Goal: Information Seeking & Learning: Learn about a topic

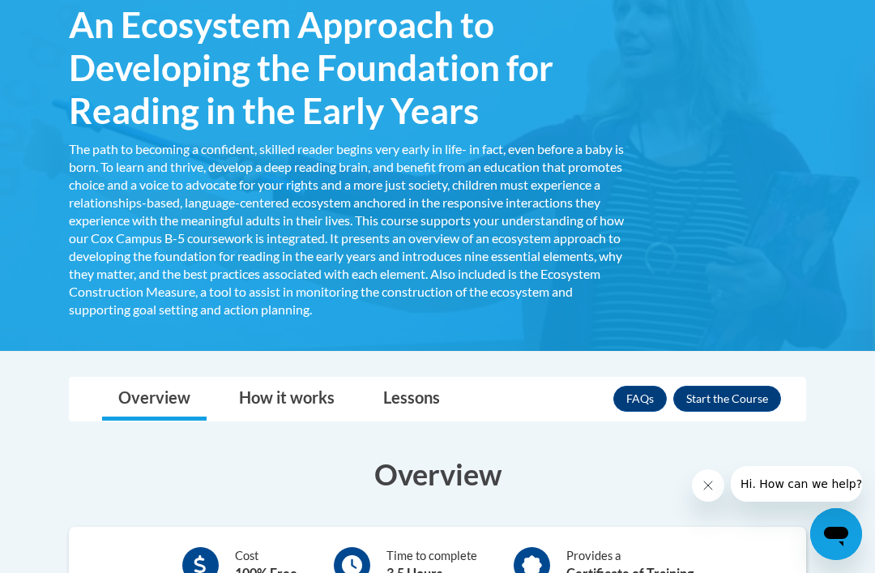
scroll to position [289, 0]
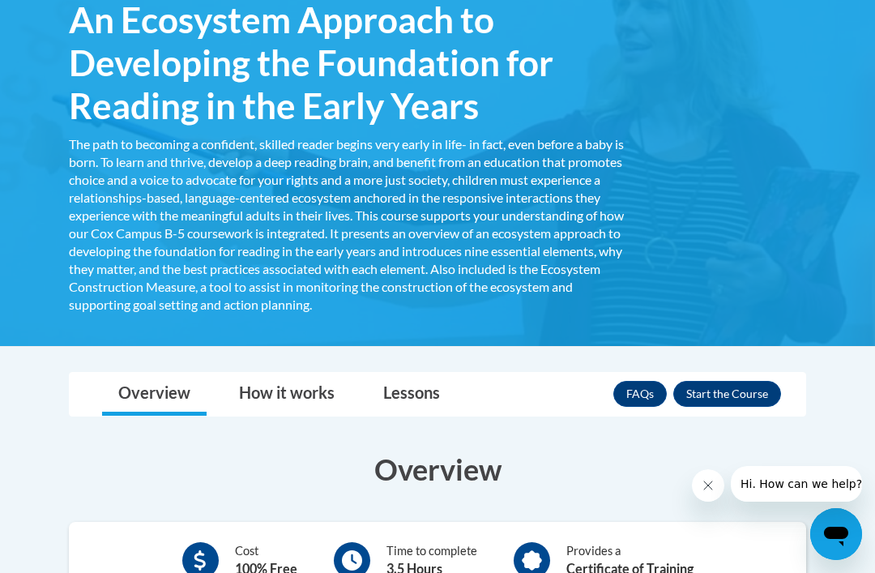
click at [697, 389] on button "Enroll" at bounding box center [727, 394] width 108 height 26
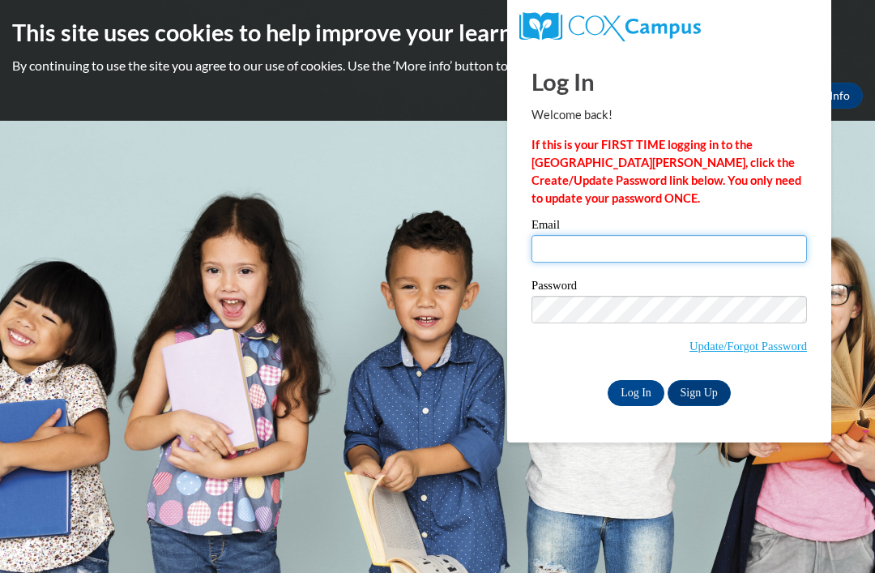
click at [780, 252] on input "Email" at bounding box center [670, 249] width 276 height 28
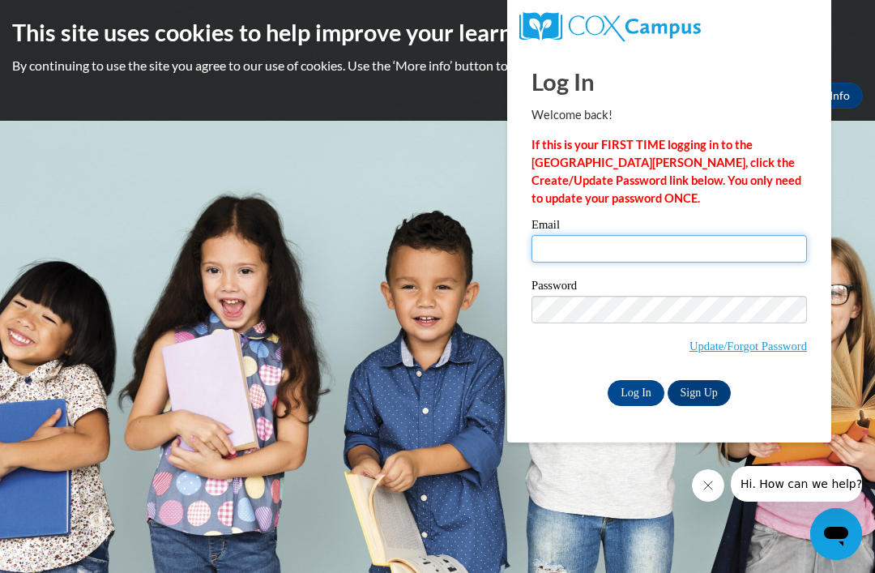
type input "ishametts@gmail.com"
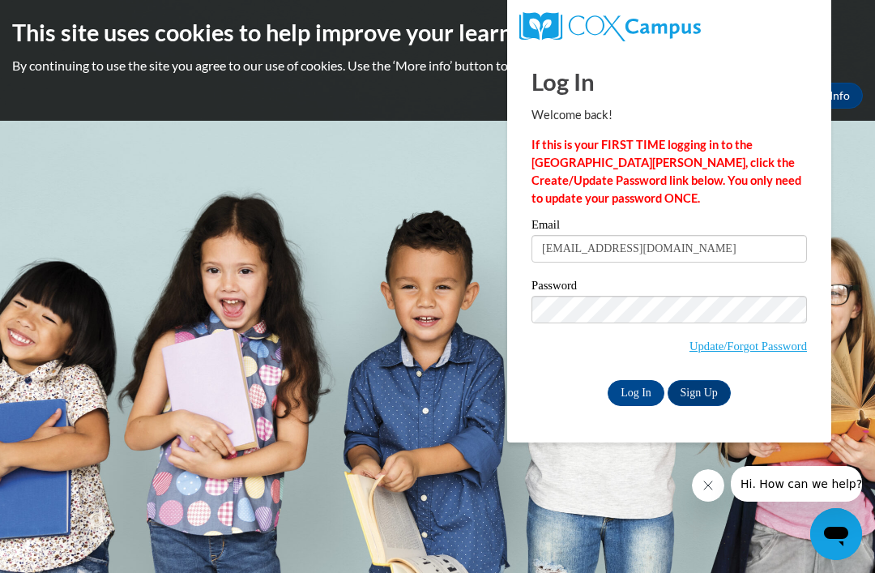
click at [636, 391] on input "Log In" at bounding box center [636, 393] width 57 height 26
click at [642, 393] on input "Log In" at bounding box center [636, 393] width 57 height 26
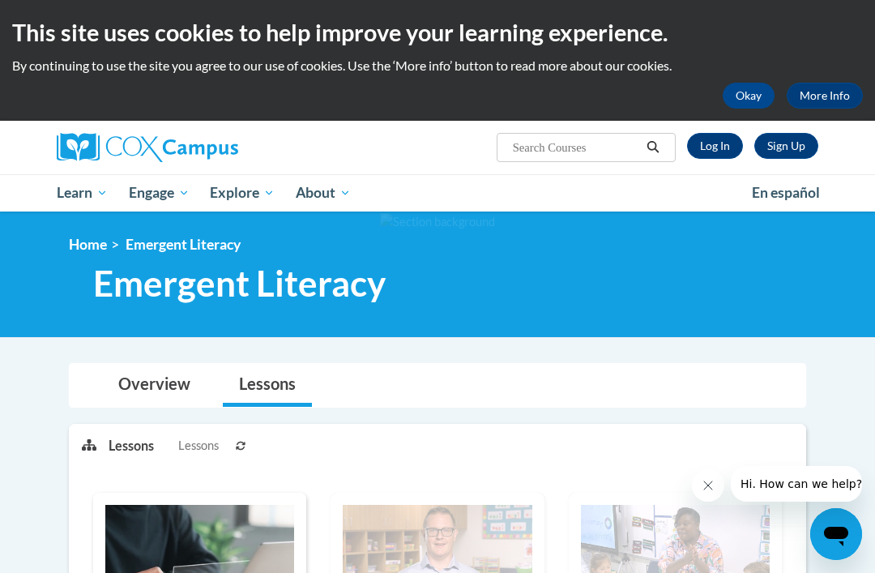
click at [712, 143] on link "Log In" at bounding box center [715, 146] width 56 height 26
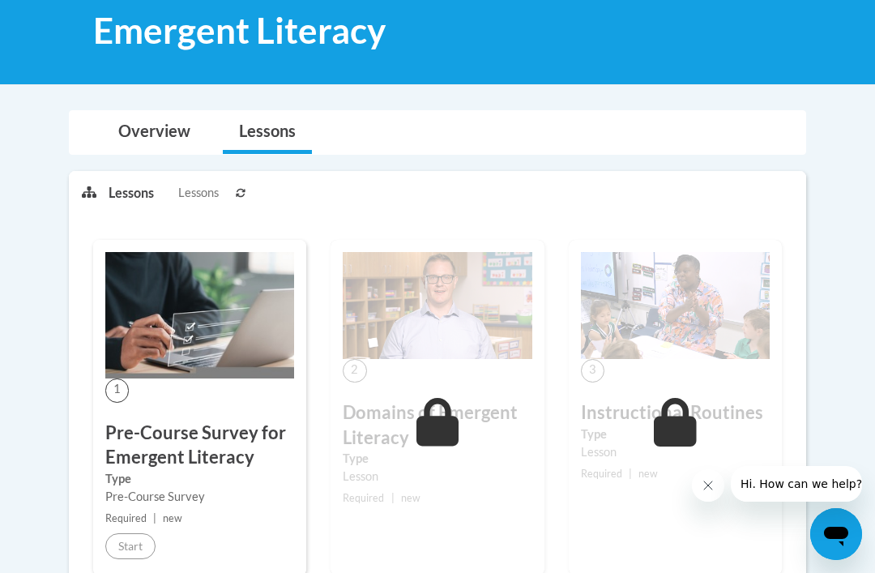
scroll to position [294, 0]
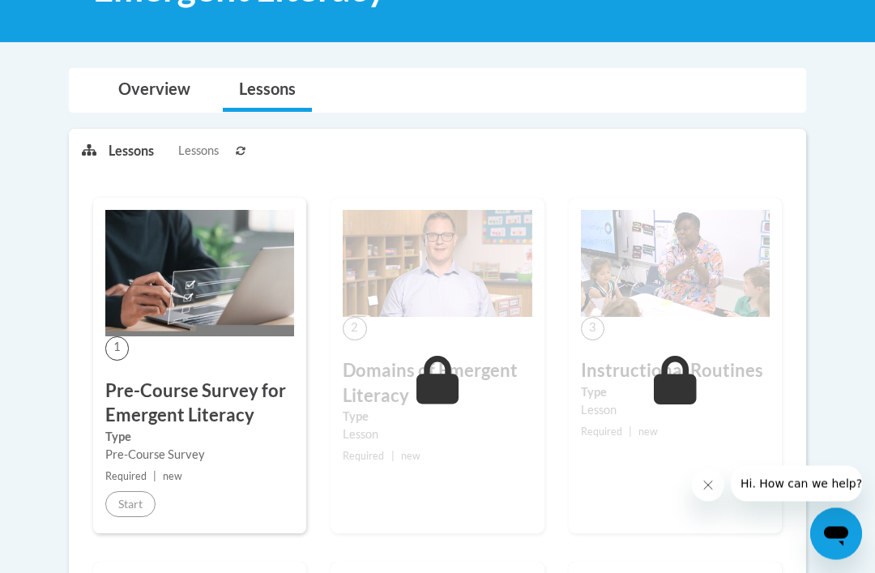
click at [184, 304] on img at bounding box center [199, 274] width 189 height 126
click at [150, 412] on h3 "Pre-Course Survey for Emergent Literacy" at bounding box center [199, 404] width 189 height 50
click at [154, 447] on div "Pre-Course Survey" at bounding box center [199, 456] width 189 height 18
click at [112, 417] on h3 "Pre-Course Survey for Emergent Literacy" at bounding box center [199, 404] width 189 height 50
click at [118, 78] on link "Overview" at bounding box center [154, 91] width 105 height 43
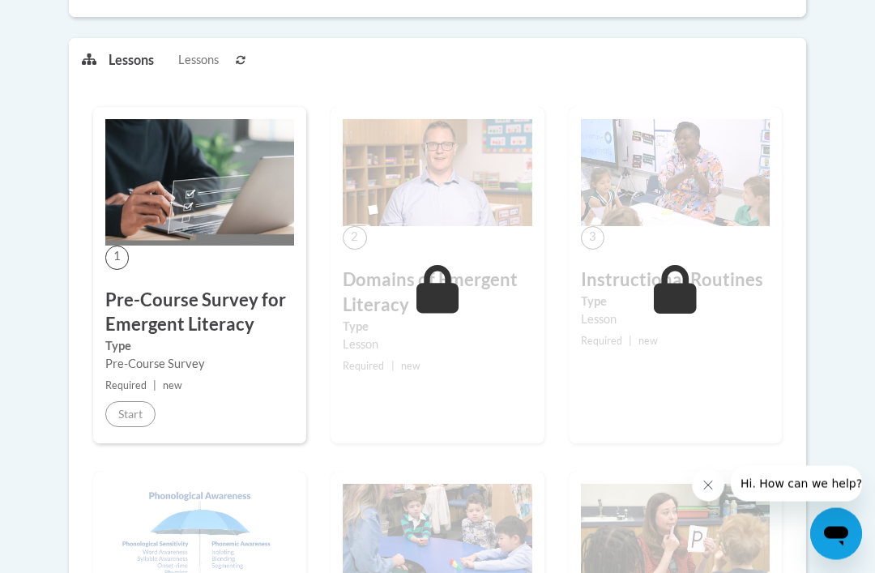
scroll to position [845, 0]
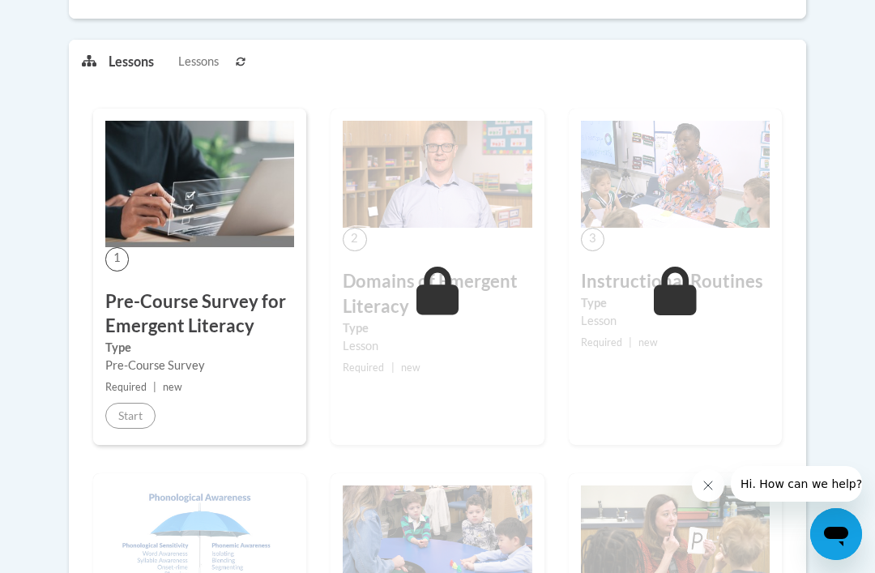
click at [138, 317] on h3 "Pre-Course Survey for Emergent Literacy" at bounding box center [199, 314] width 189 height 50
click at [130, 230] on img at bounding box center [199, 184] width 189 height 126
click at [126, 266] on span "1" at bounding box center [117, 259] width 24 height 24
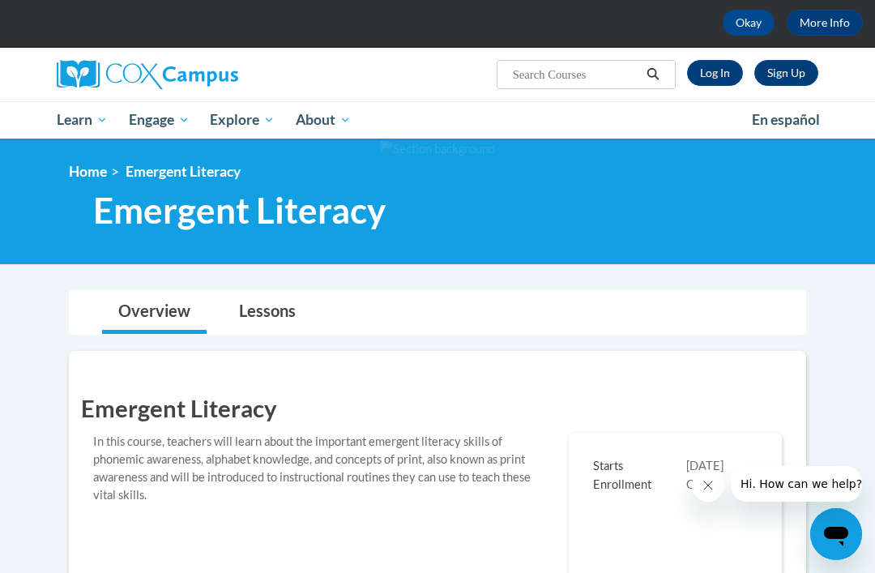
scroll to position [71, 0]
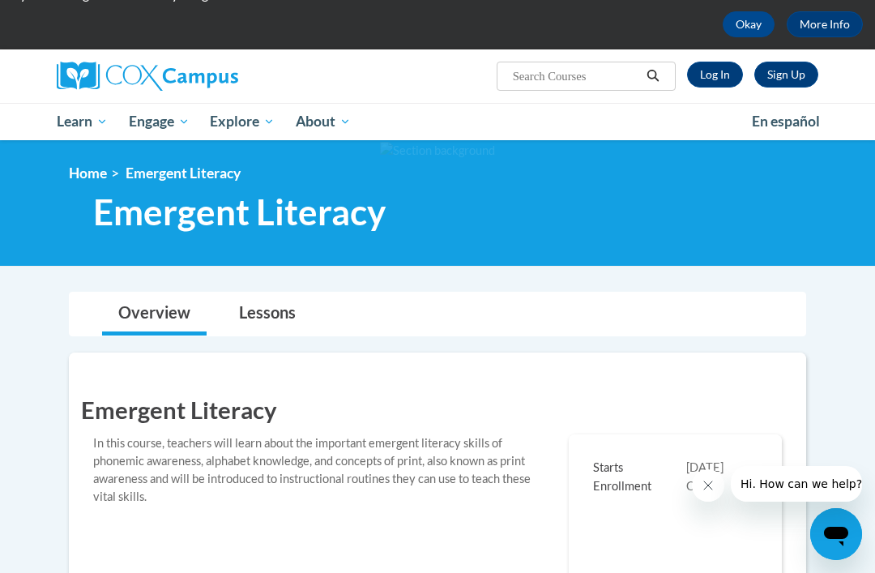
click at [229, 310] on link "Lessons" at bounding box center [267, 314] width 89 height 43
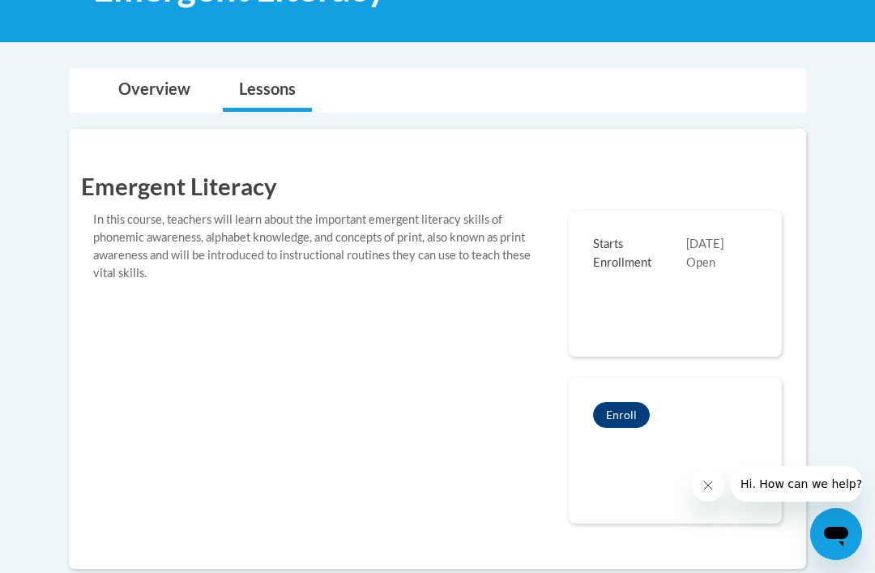
scroll to position [294, 0]
click at [129, 86] on link "Overview" at bounding box center [154, 91] width 105 height 43
click at [291, 81] on link "Lessons" at bounding box center [267, 91] width 89 height 43
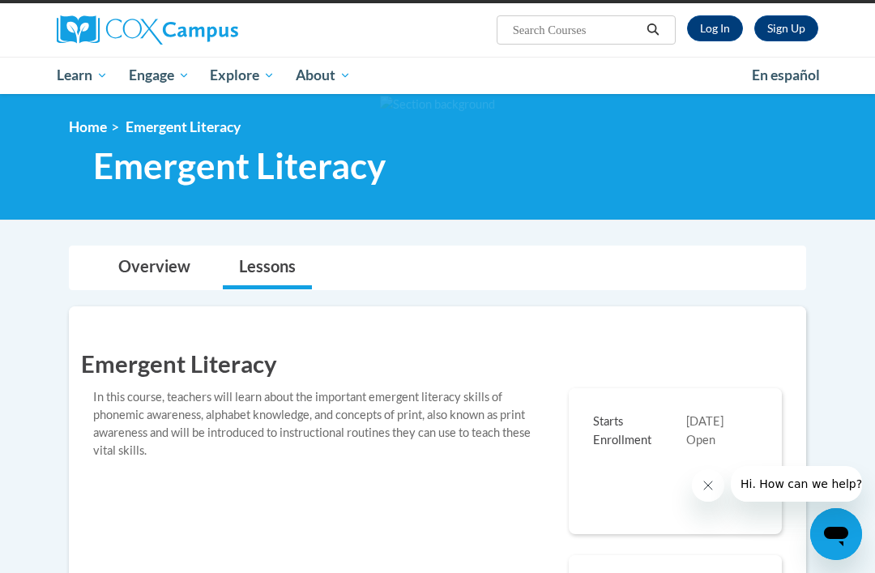
scroll to position [118, 0]
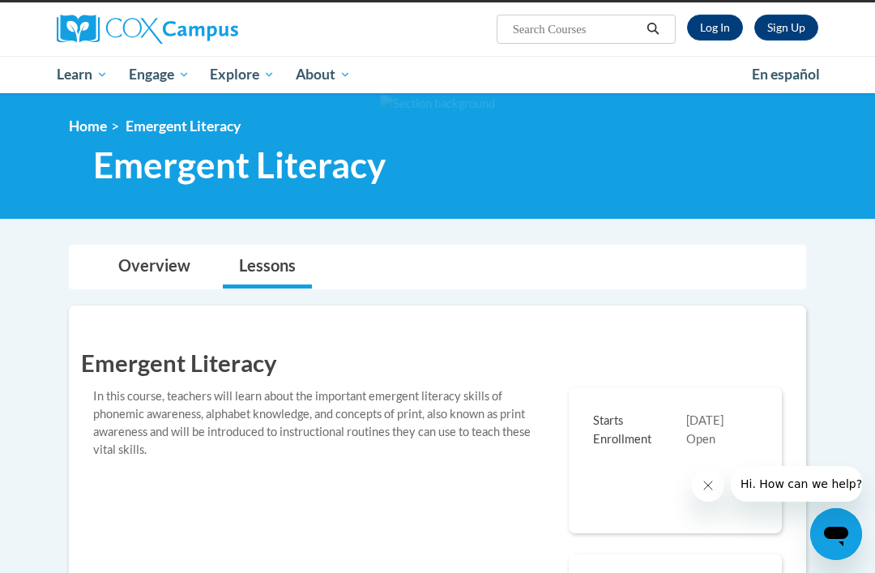
click at [86, 128] on link "Home" at bounding box center [88, 126] width 38 height 17
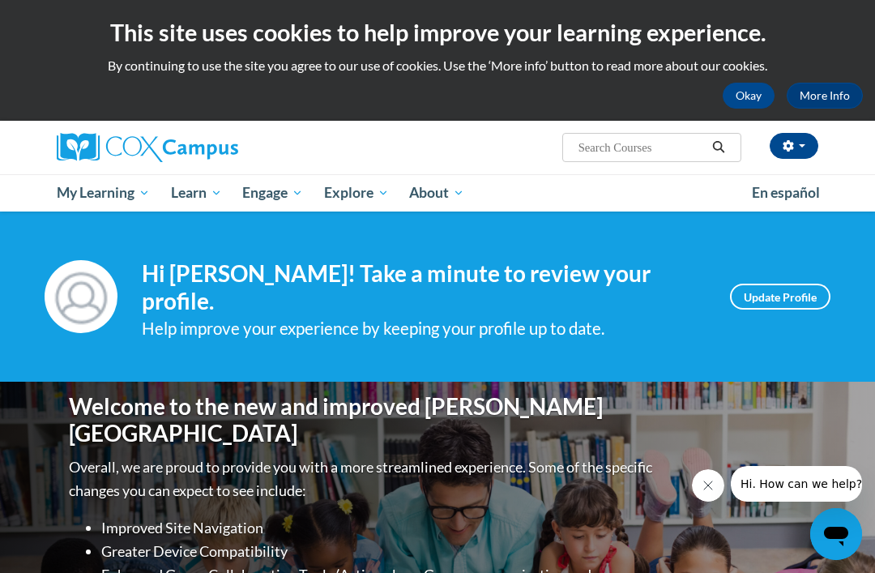
click at [801, 147] on button "button" at bounding box center [794, 146] width 49 height 26
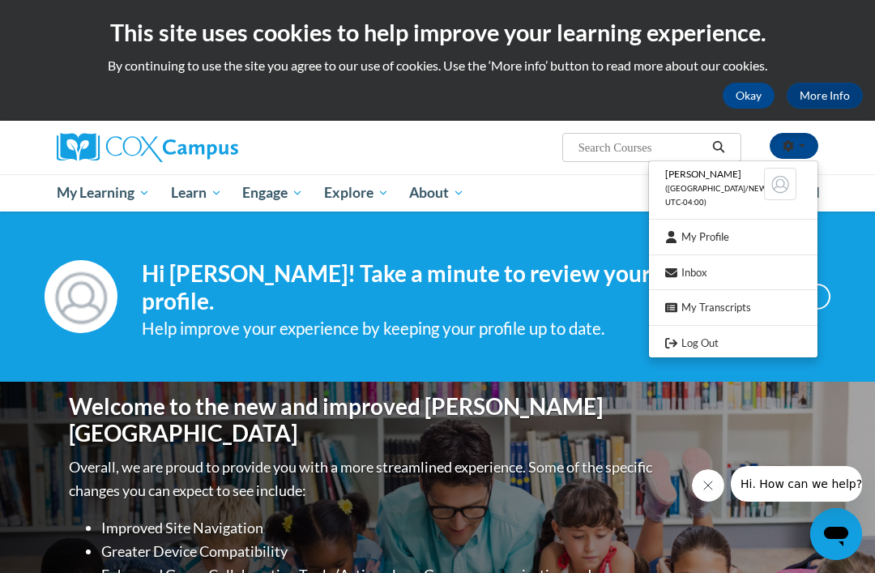
click at [741, 227] on link "My Profile" at bounding box center [733, 237] width 169 height 20
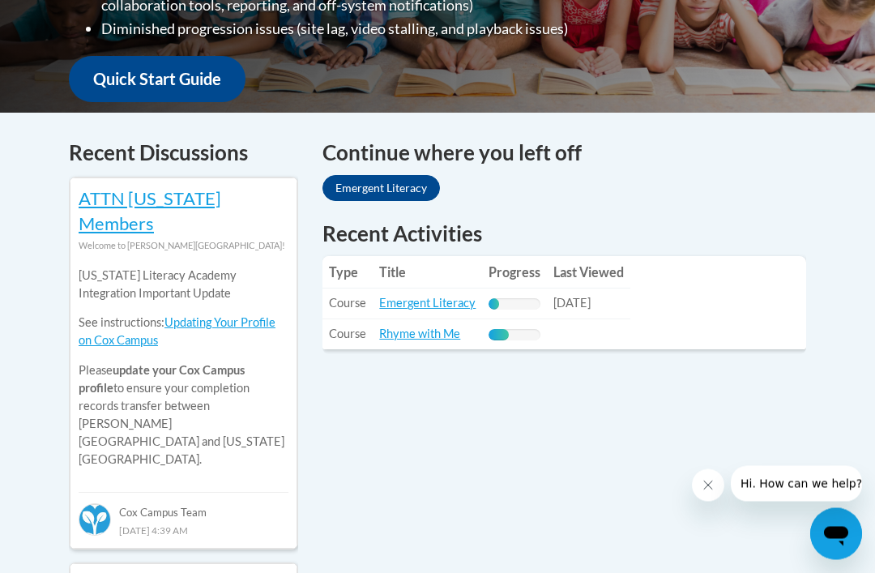
scroll to position [593, 0]
click at [416, 296] on link "Emergent Literacy" at bounding box center [427, 303] width 96 height 14
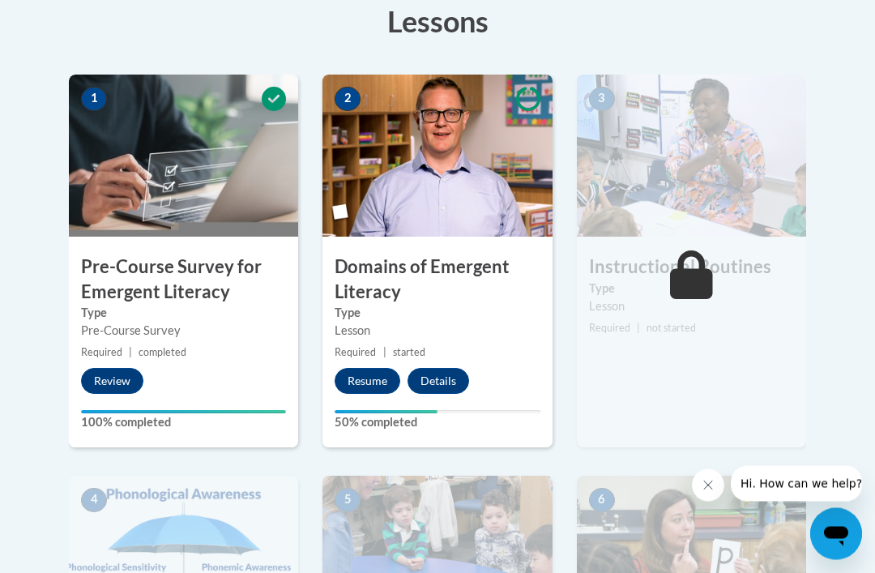
scroll to position [470, 0]
click at [360, 368] on button "Resume" at bounding box center [368, 381] width 66 height 26
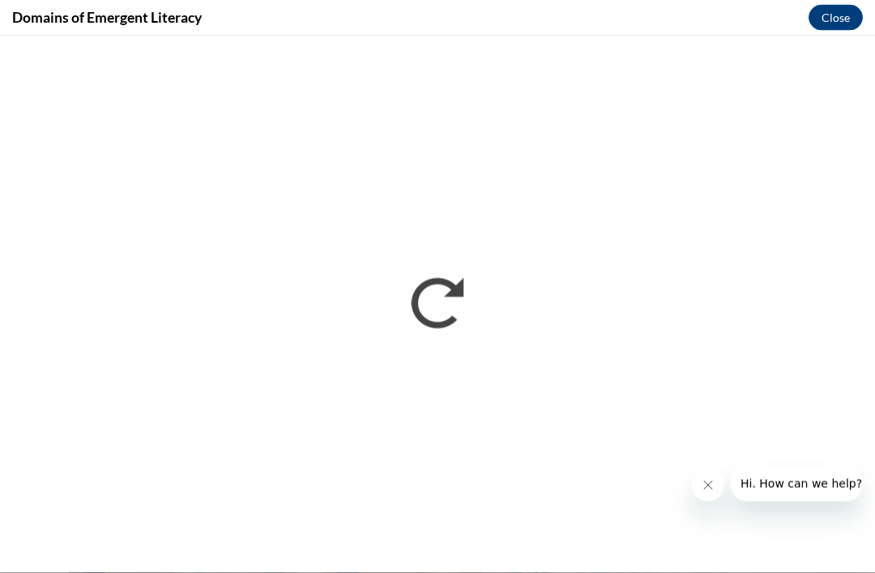
scroll to position [0, 0]
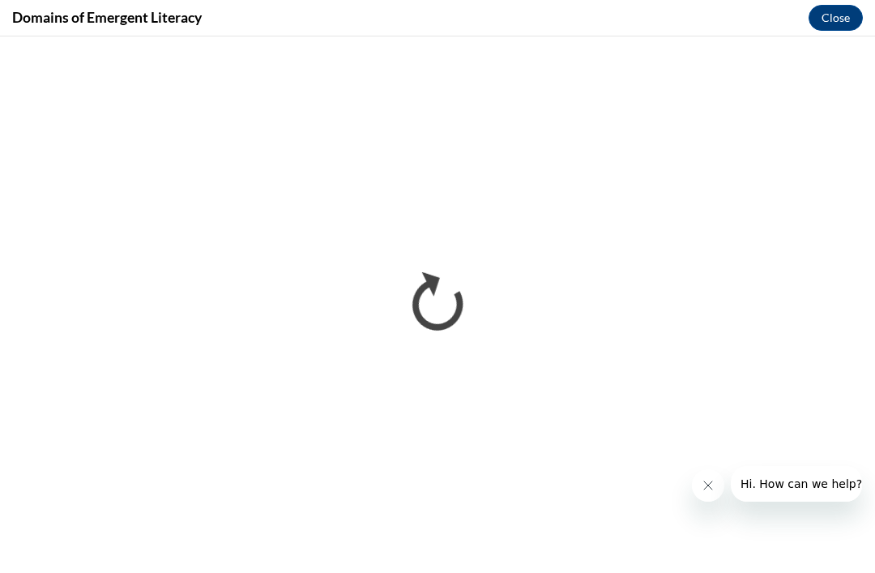
click at [714, 481] on icon "Close message from company" at bounding box center [708, 485] width 13 height 13
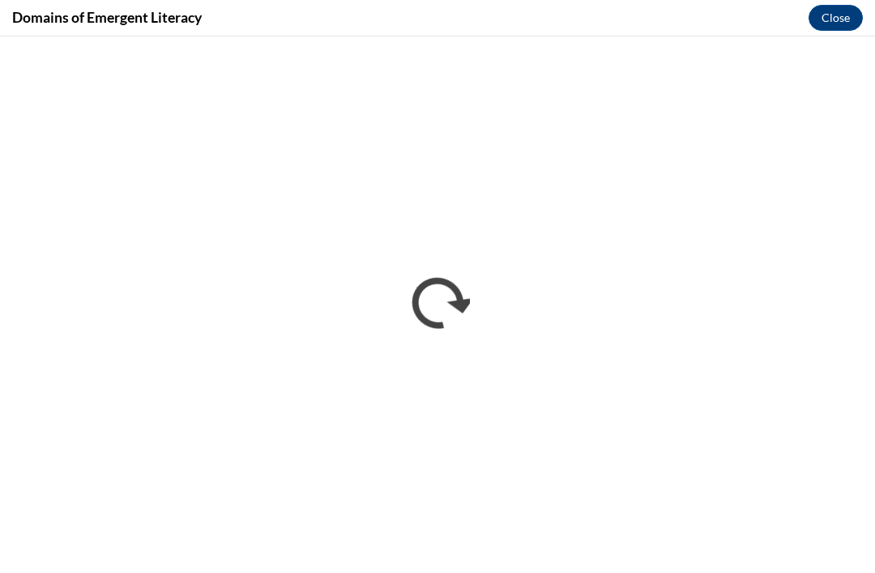
click at [793, 33] on div "Domains of Emergent Literacy Close" at bounding box center [437, 18] width 875 height 36
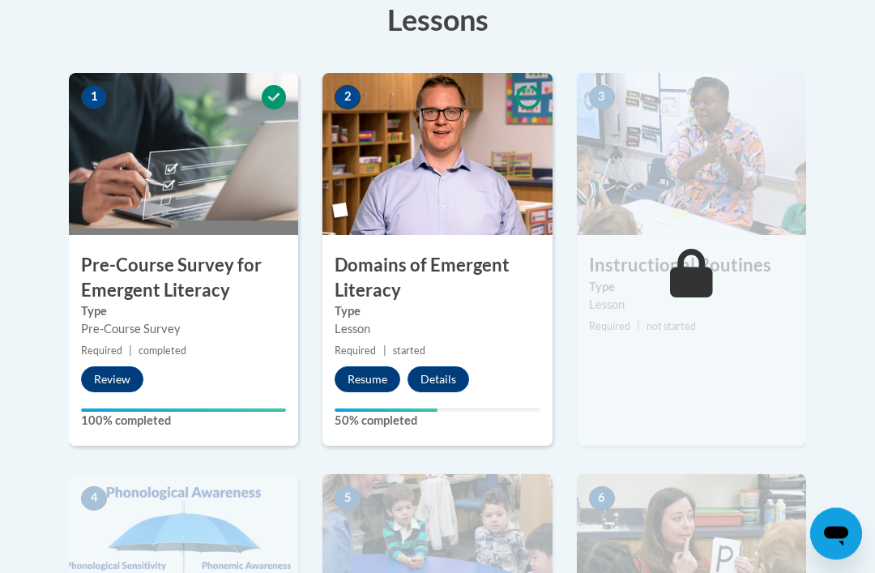
scroll to position [473, 0]
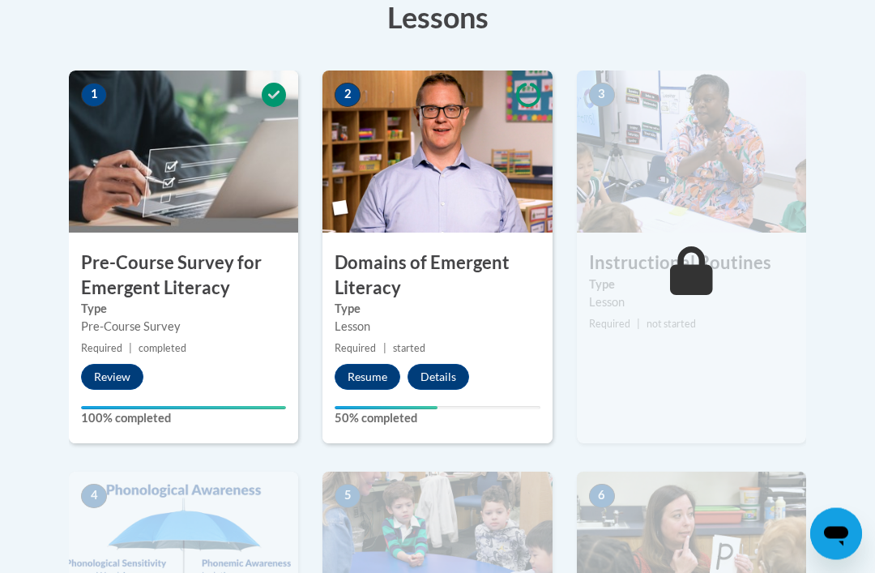
click at [349, 380] on button "Resume" at bounding box center [368, 378] width 66 height 26
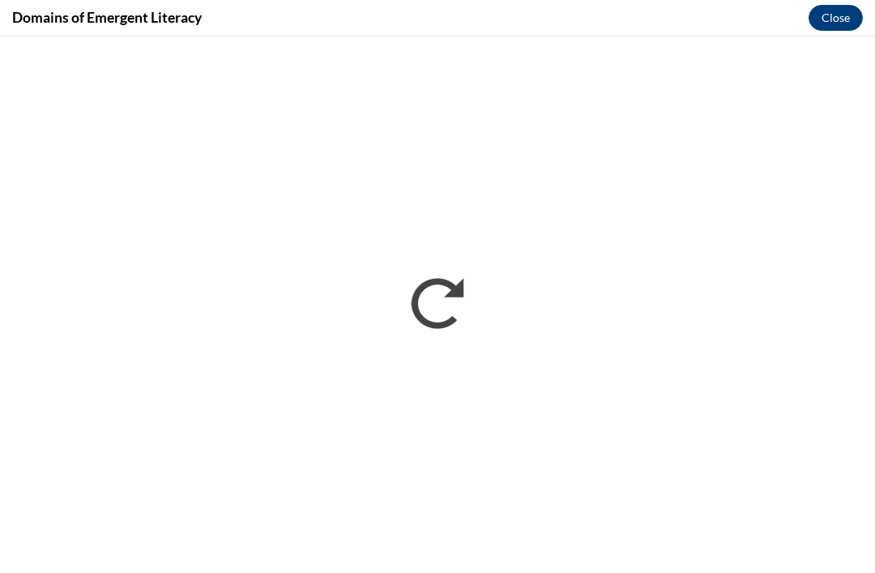
scroll to position [0, 0]
